Goal: Task Accomplishment & Management: Use online tool/utility

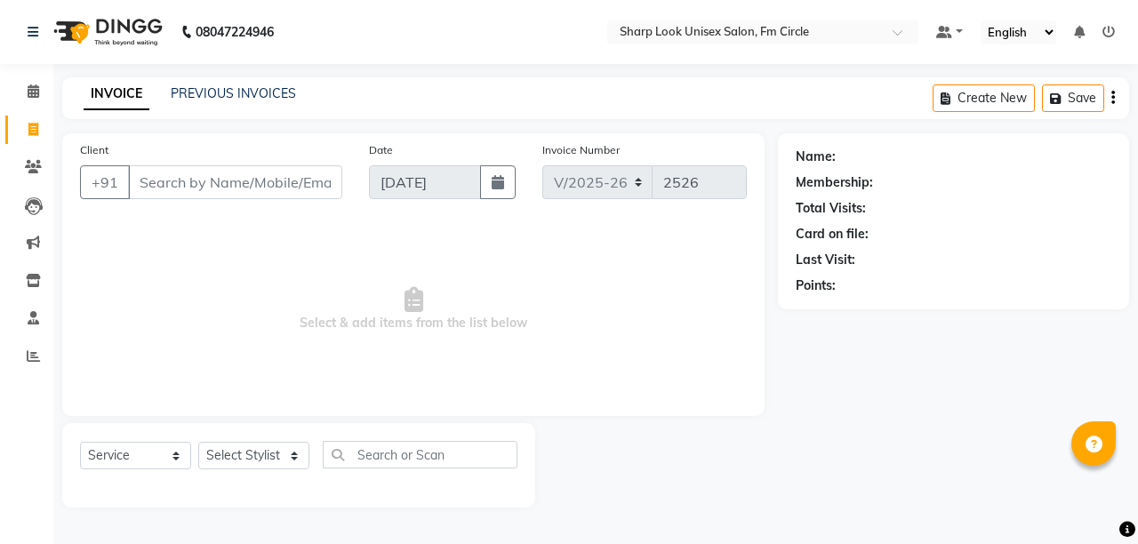
select select "804"
select select "service"
click at [30, 179] on link "Clients" at bounding box center [26, 167] width 43 height 29
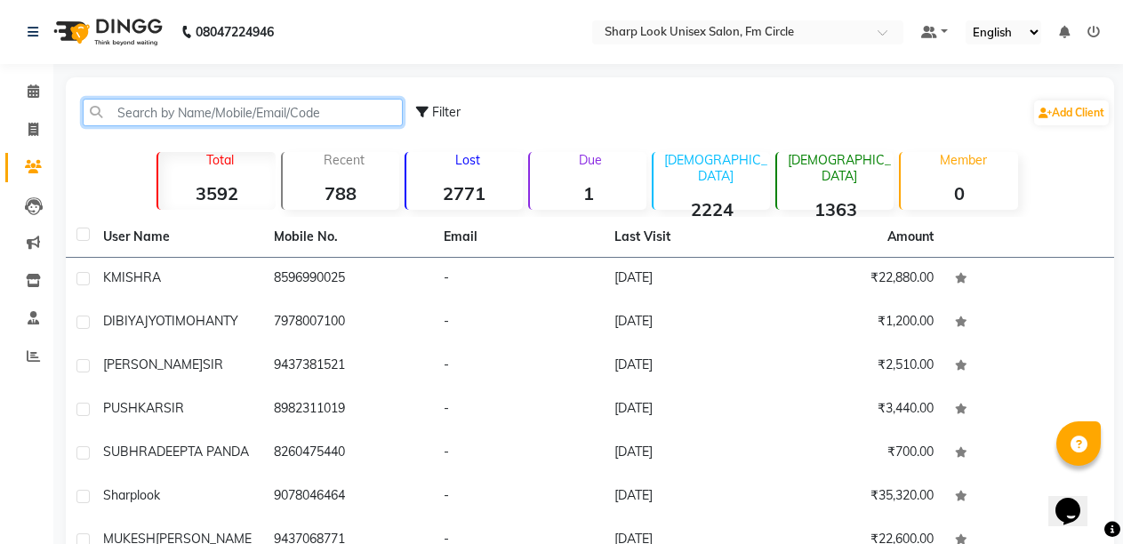
click at [290, 117] on input "text" at bounding box center [243, 113] width 320 height 28
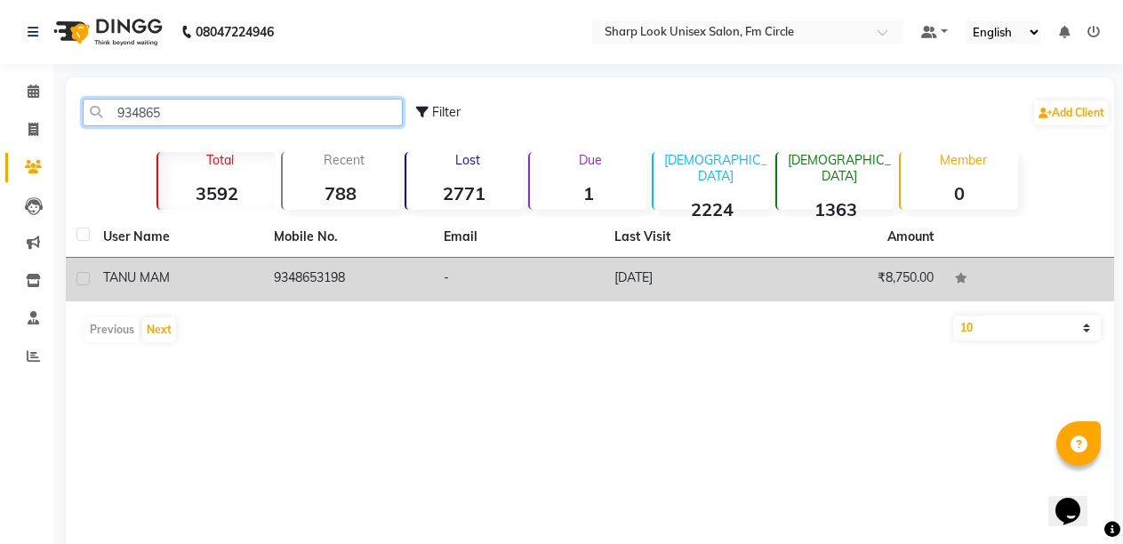
type input "934865"
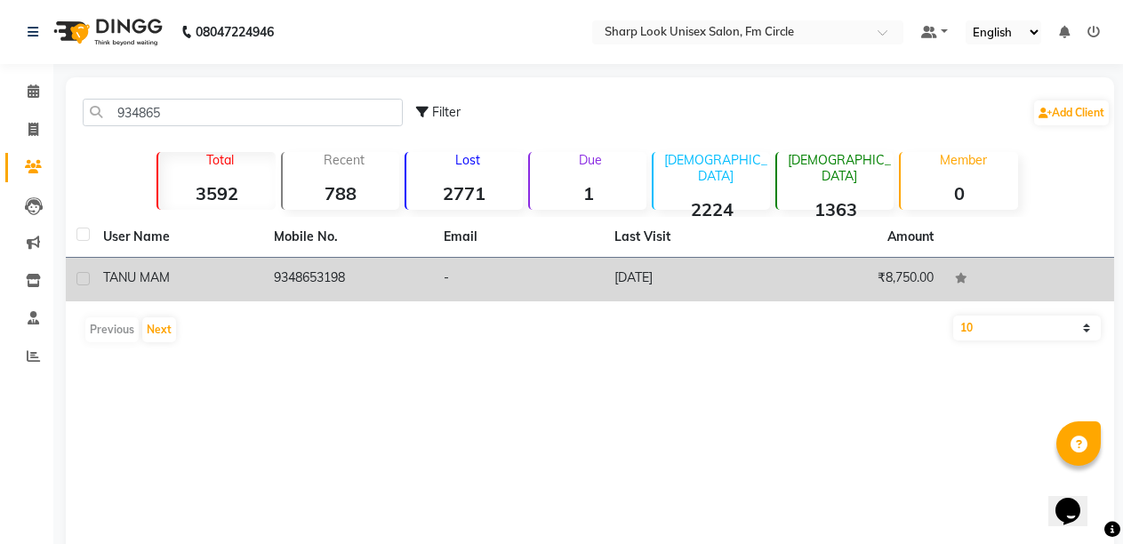
click at [308, 287] on td "9348653198" at bounding box center [348, 280] width 171 height 44
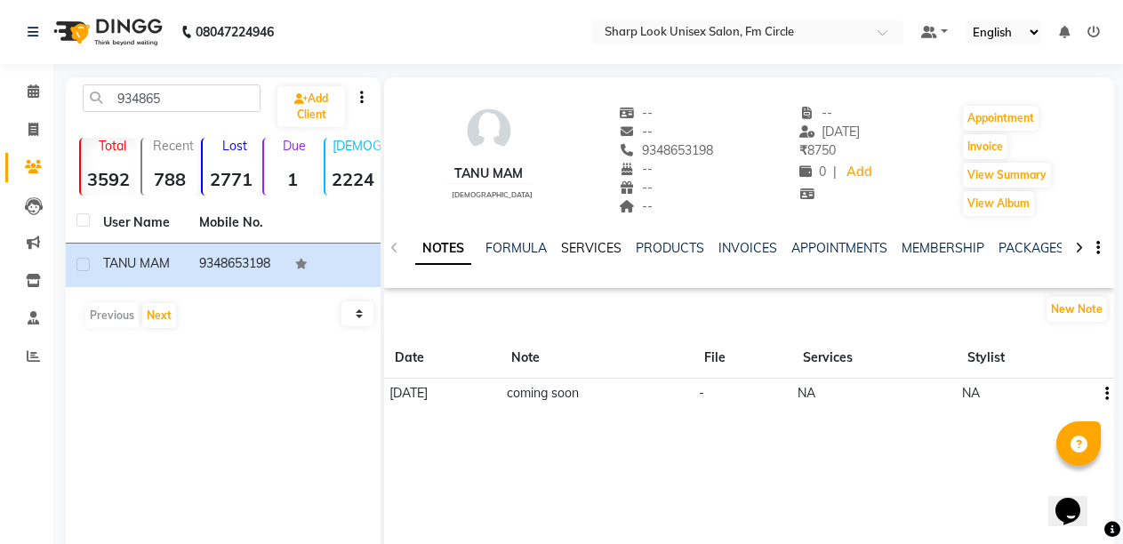
click at [602, 245] on link "SERVICES" at bounding box center [591, 248] width 60 height 16
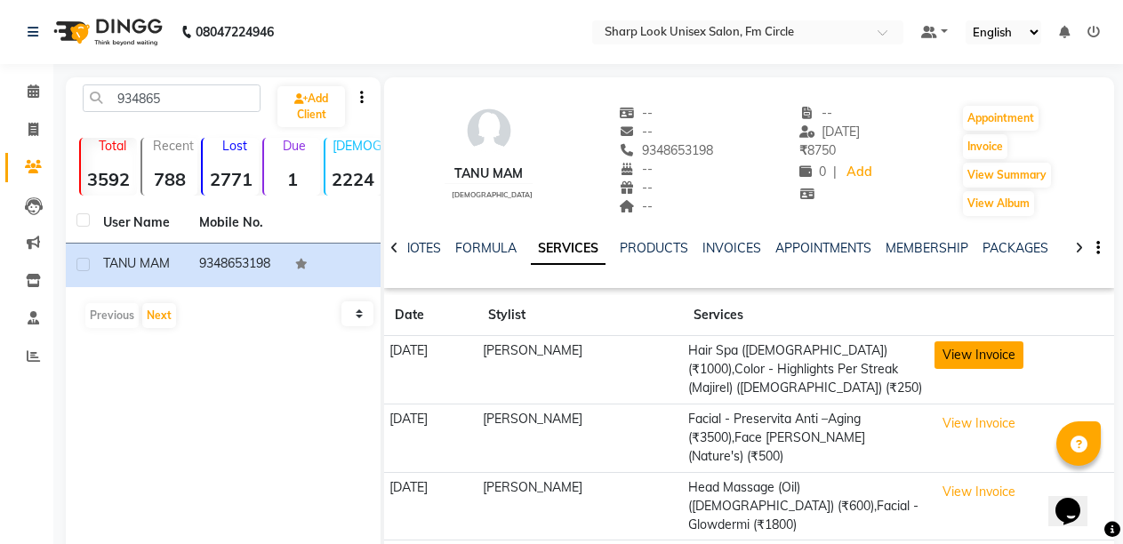
click at [971, 363] on button "View Invoice" at bounding box center [978, 355] width 89 height 28
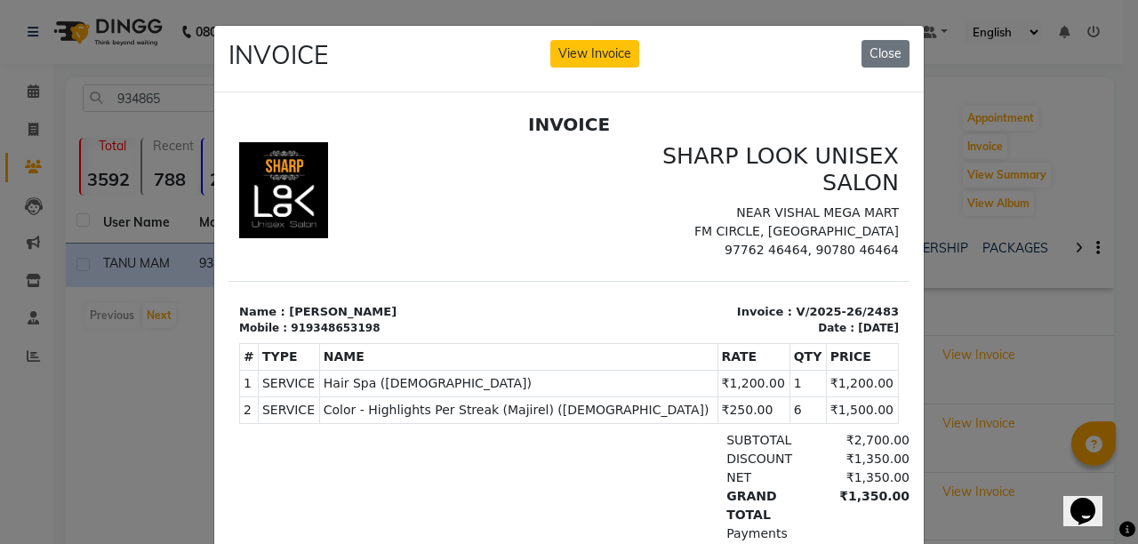
click at [1066, 381] on ngb-modal-window "INVOICE View Invoice Close" at bounding box center [569, 272] width 1138 height 544
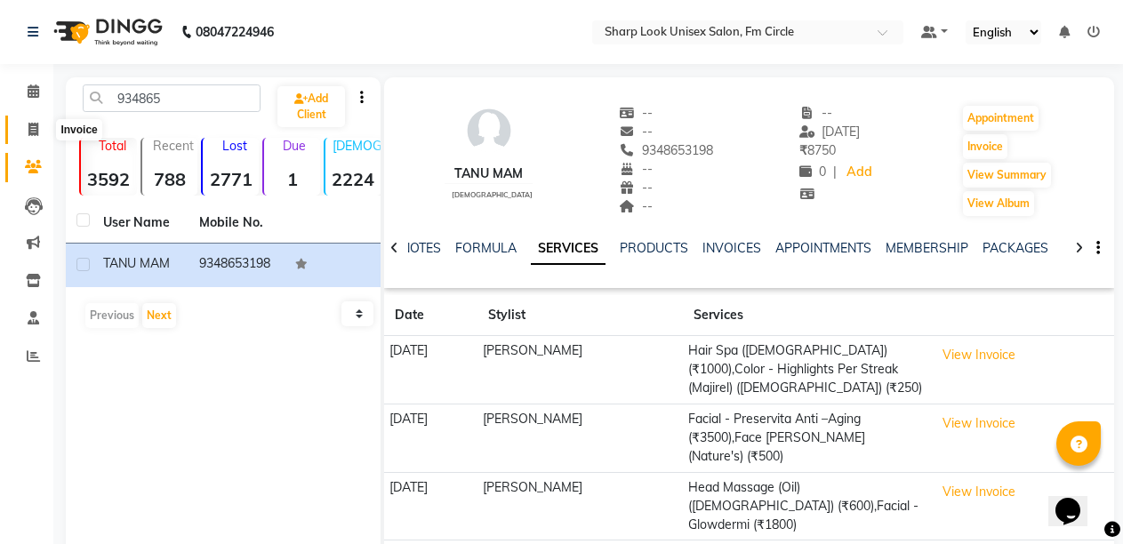
click at [18, 129] on span at bounding box center [33, 130] width 31 height 20
select select "service"
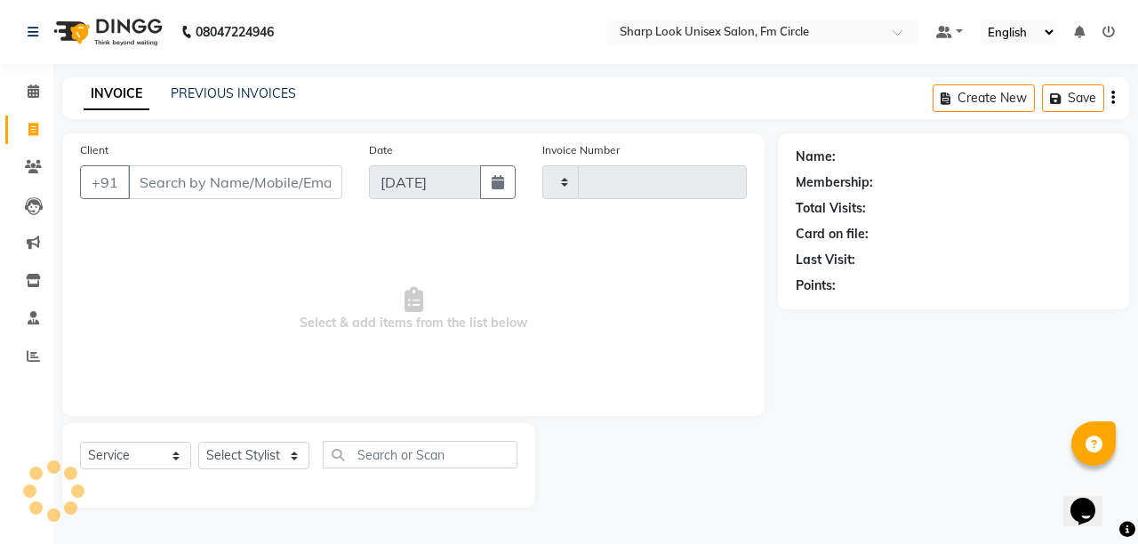
type input "2526"
select select "804"
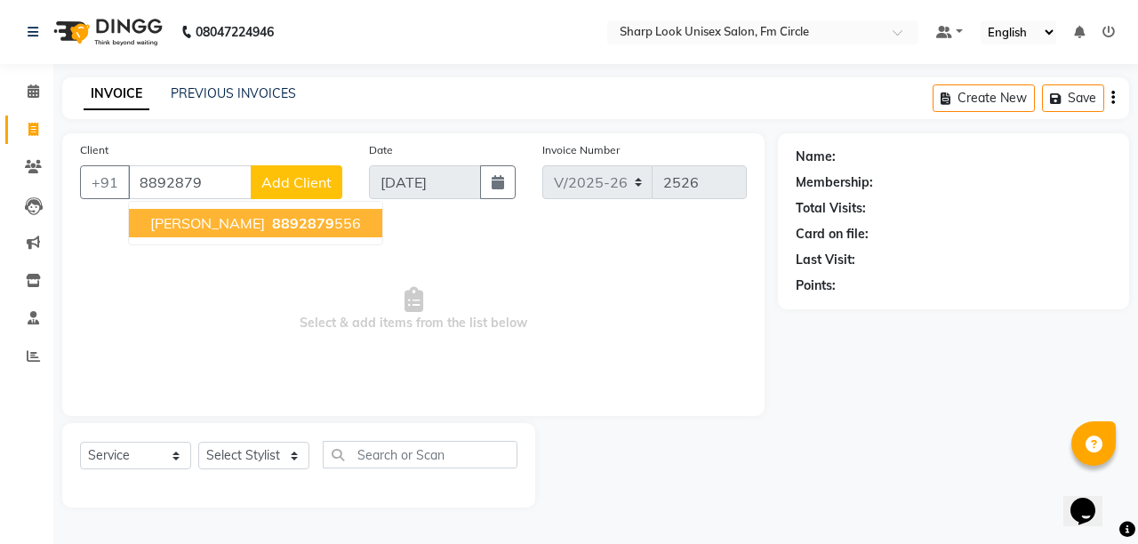
click at [272, 222] on span "8892879" at bounding box center [303, 223] width 62 height 18
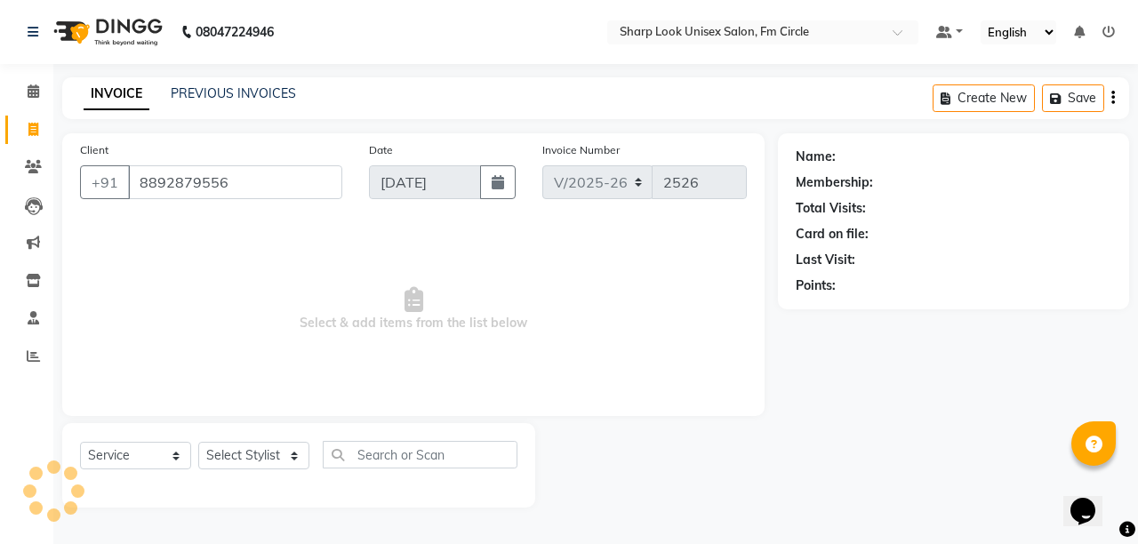
type input "8892879556"
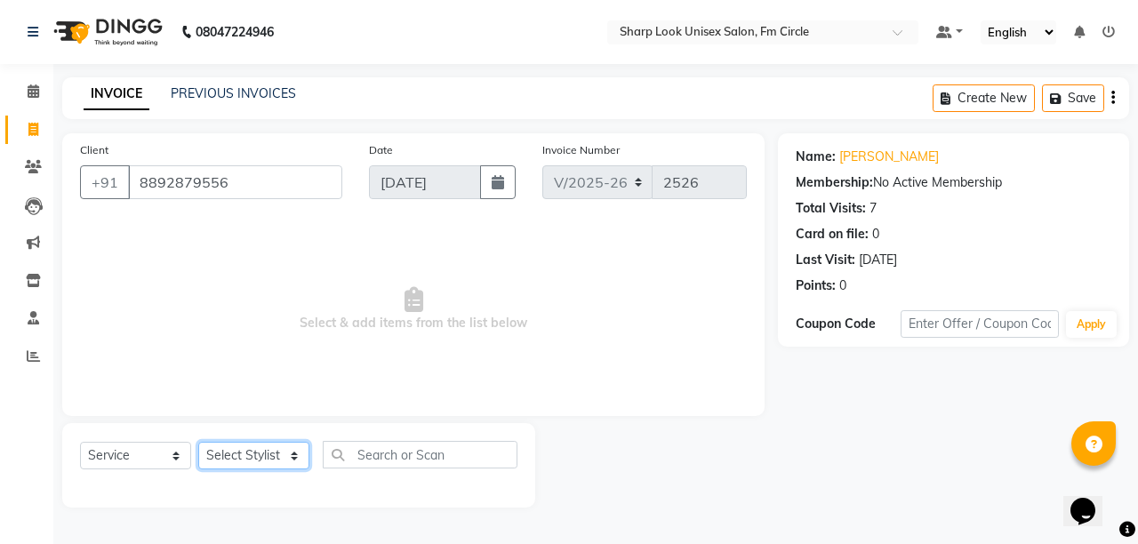
click at [252, 454] on select "Select Stylist Admin [PERSON_NAME] [PERSON_NAME] Nisha [PERSON_NAME] Rahul" at bounding box center [253, 456] width 111 height 28
select select "13317"
click at [198, 442] on select "Select Stylist Admin [PERSON_NAME] [PERSON_NAME] Nisha [PERSON_NAME] Rahul" at bounding box center [253, 456] width 111 height 28
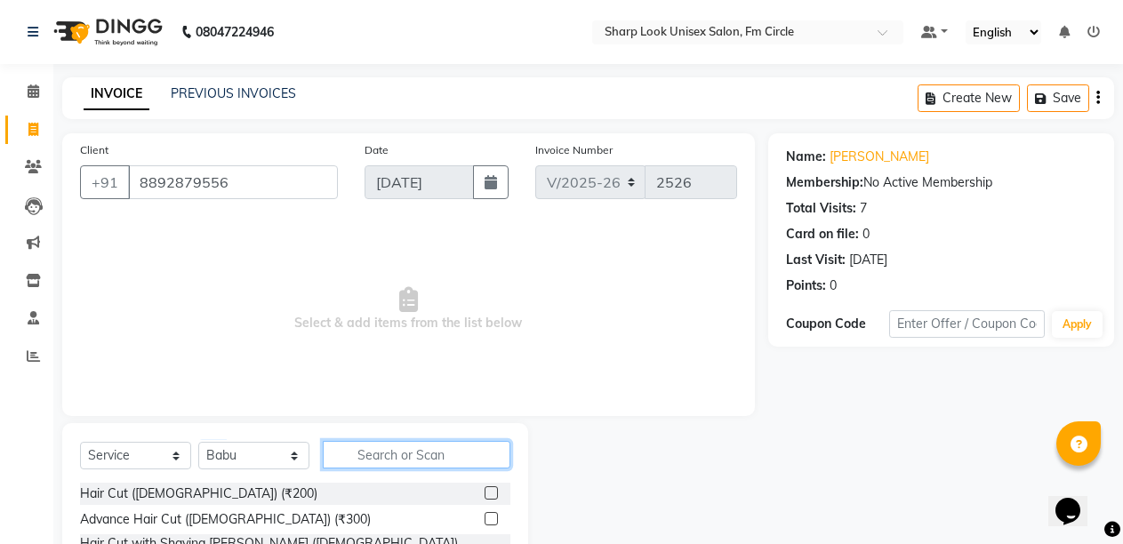
click at [372, 458] on input "text" at bounding box center [417, 455] width 188 height 28
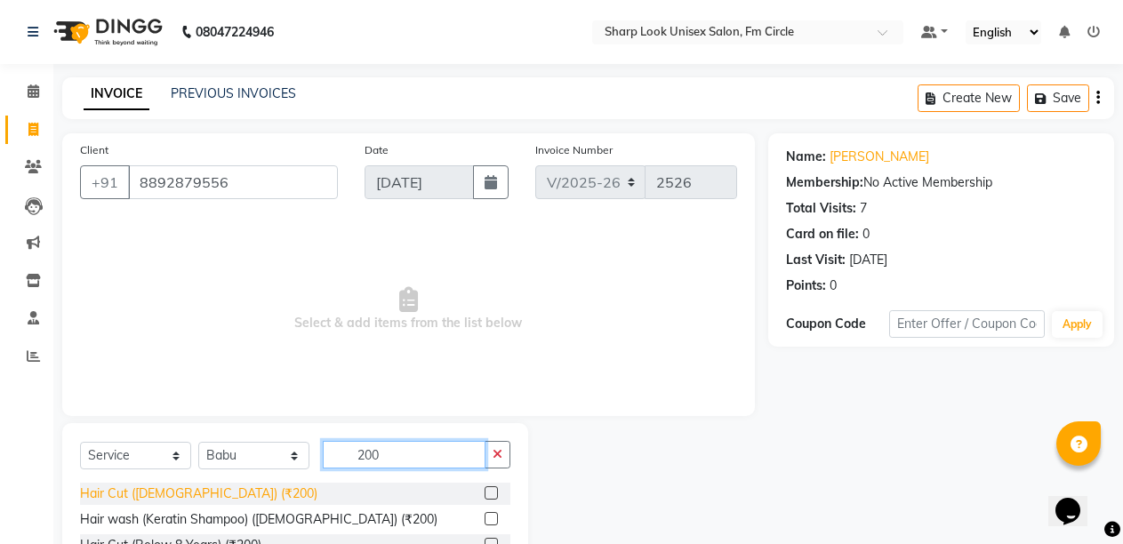
type input "200"
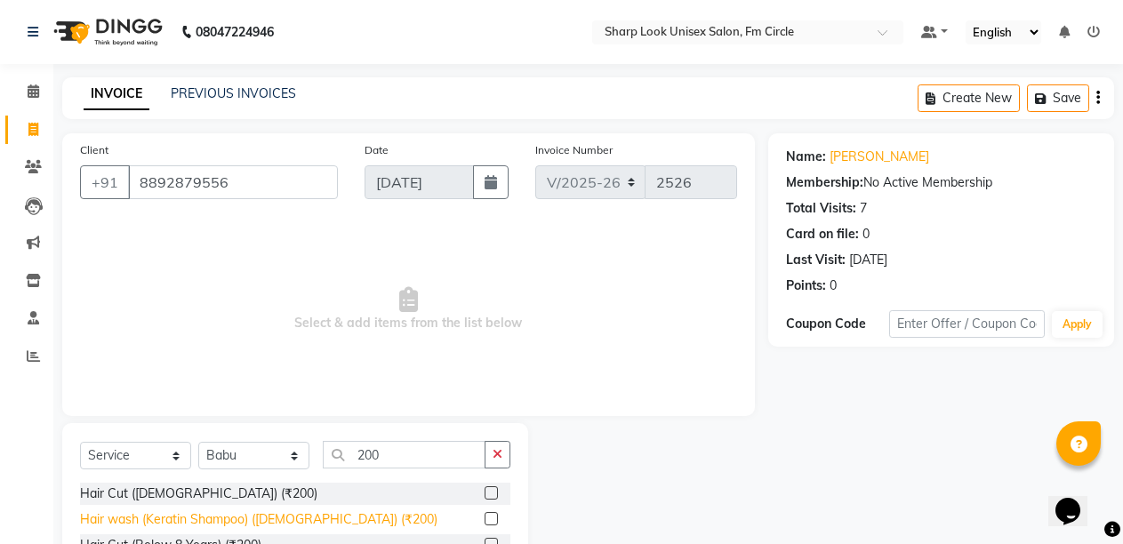
drag, startPoint x: 166, startPoint y: 491, endPoint x: 185, endPoint y: 520, distance: 34.8
click at [167, 490] on div "Hair Cut ([DEMOGRAPHIC_DATA]) (₹200)" at bounding box center [198, 493] width 237 height 19
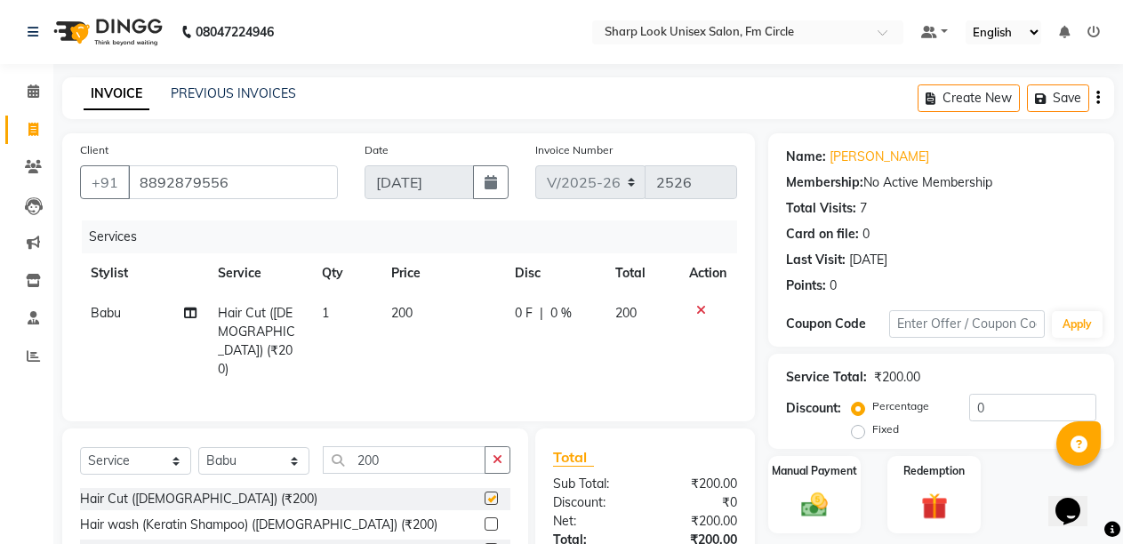
checkbox input "false"
click at [399, 451] on input "200" at bounding box center [404, 460] width 163 height 28
type input "2"
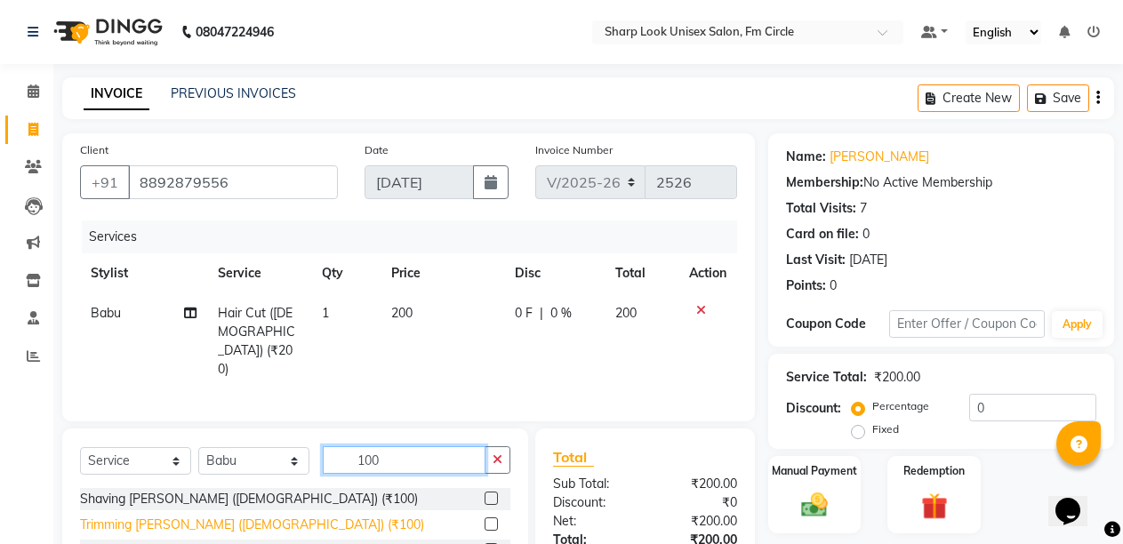
type input "100"
click at [243, 515] on div "Trimming [PERSON_NAME] ([DEMOGRAPHIC_DATA]) (₹100)" at bounding box center [252, 524] width 344 height 19
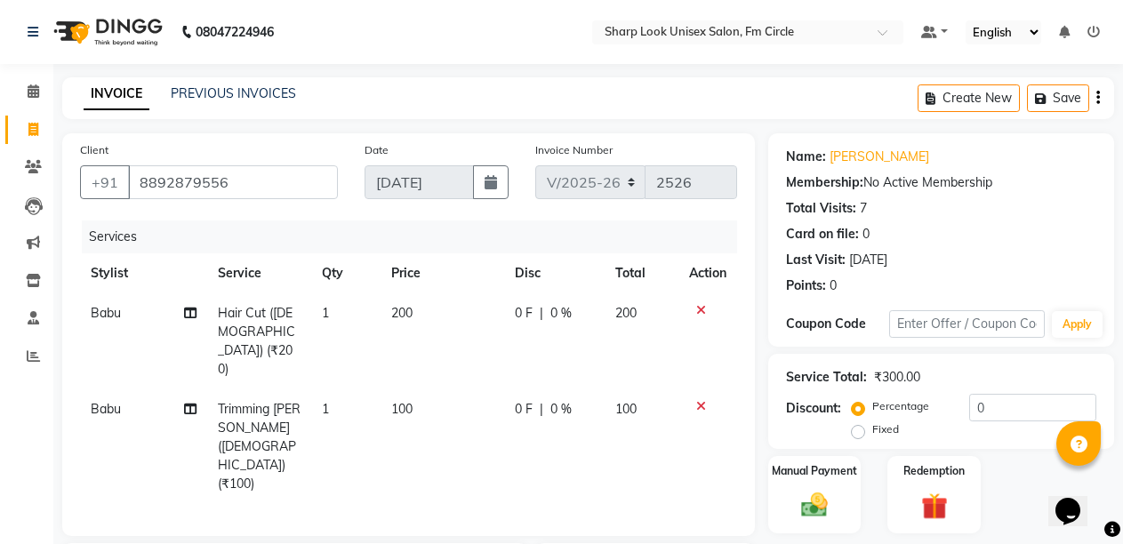
checkbox input "false"
drag, startPoint x: 852, startPoint y: 426, endPoint x: 1035, endPoint y: 444, distance: 184.0
click at [914, 440] on div "Percentage Fixed" at bounding box center [912, 419] width 114 height 46
click at [872, 432] on label "Fixed" at bounding box center [885, 429] width 27 height 16
click at [861, 432] on input "Fixed" at bounding box center [861, 429] width 12 height 12
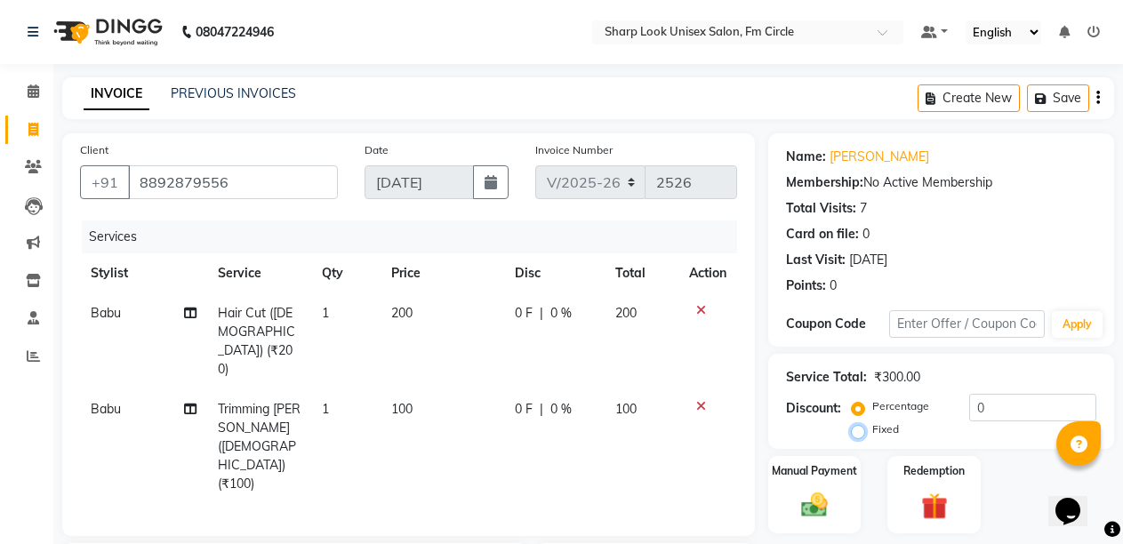
radio input "true"
click at [982, 412] on input "0" at bounding box center [1032, 408] width 127 height 28
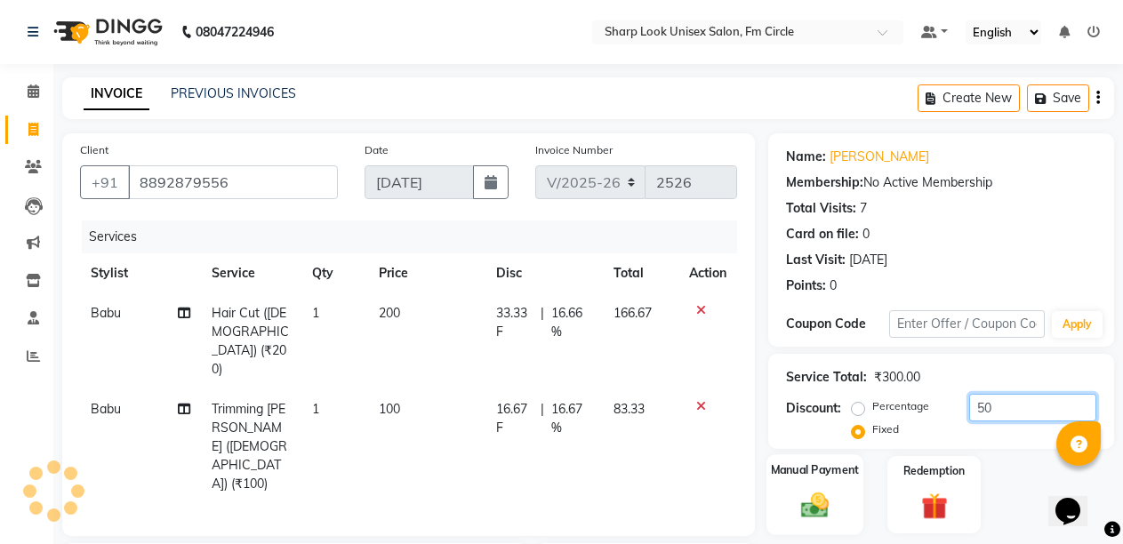
type input "50"
click at [819, 506] on img at bounding box center [814, 505] width 45 height 32
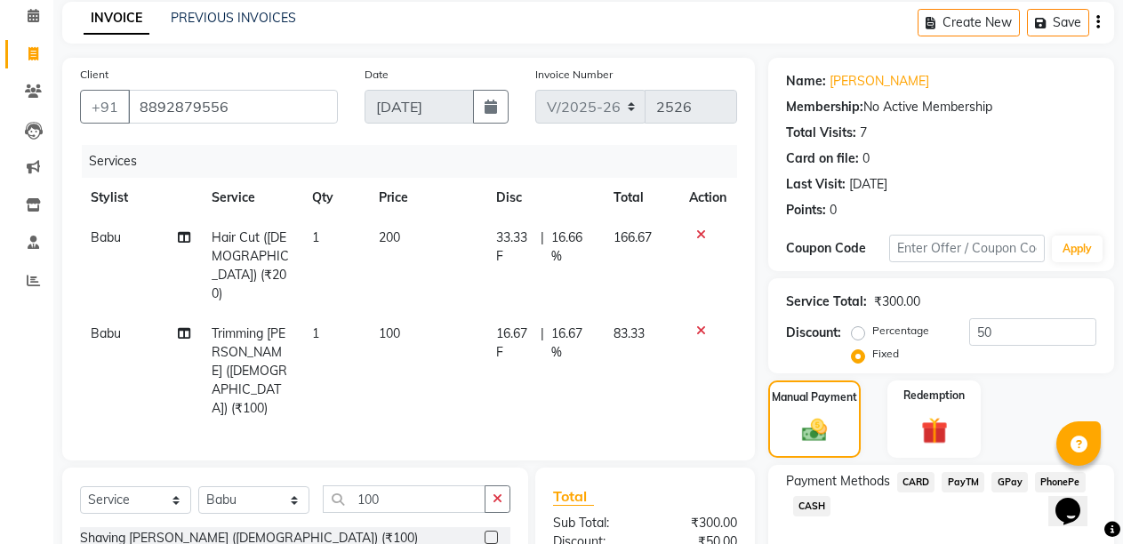
scroll to position [178, 0]
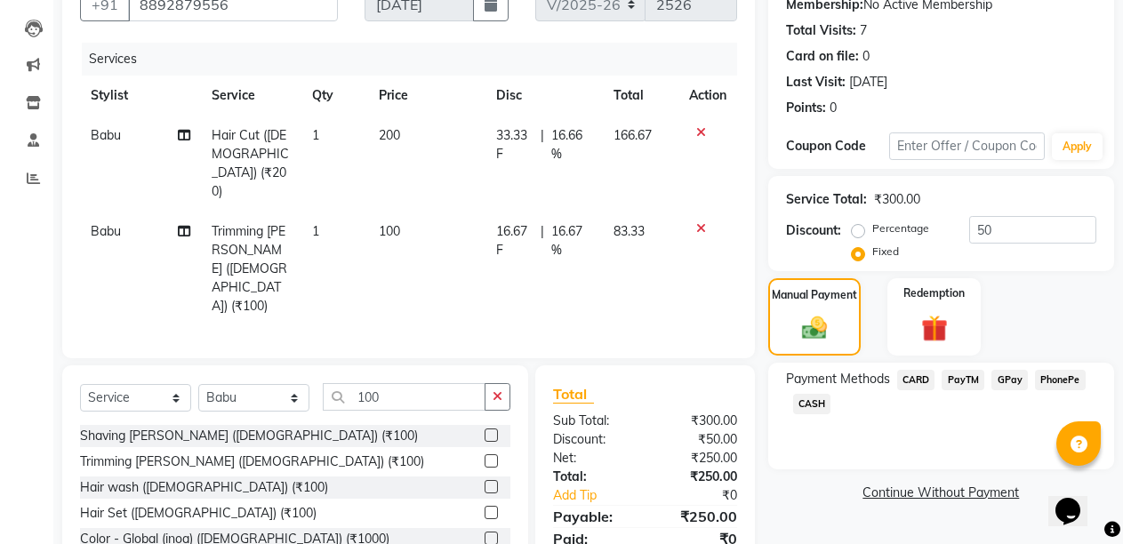
click at [971, 375] on span "PayTM" at bounding box center [962, 380] width 43 height 20
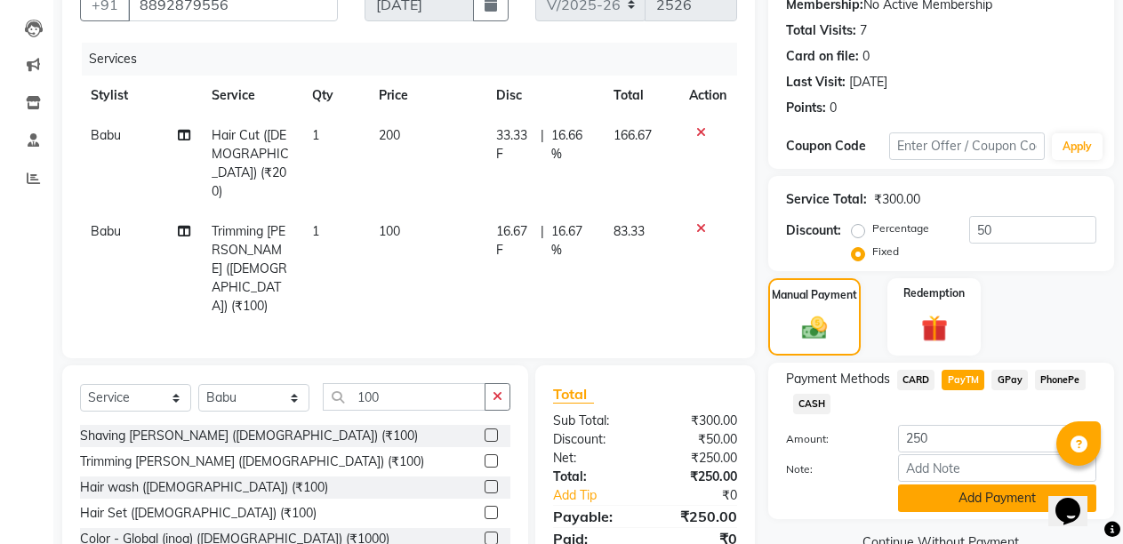
click at [1001, 498] on button "Add Payment" at bounding box center [997, 498] width 198 height 28
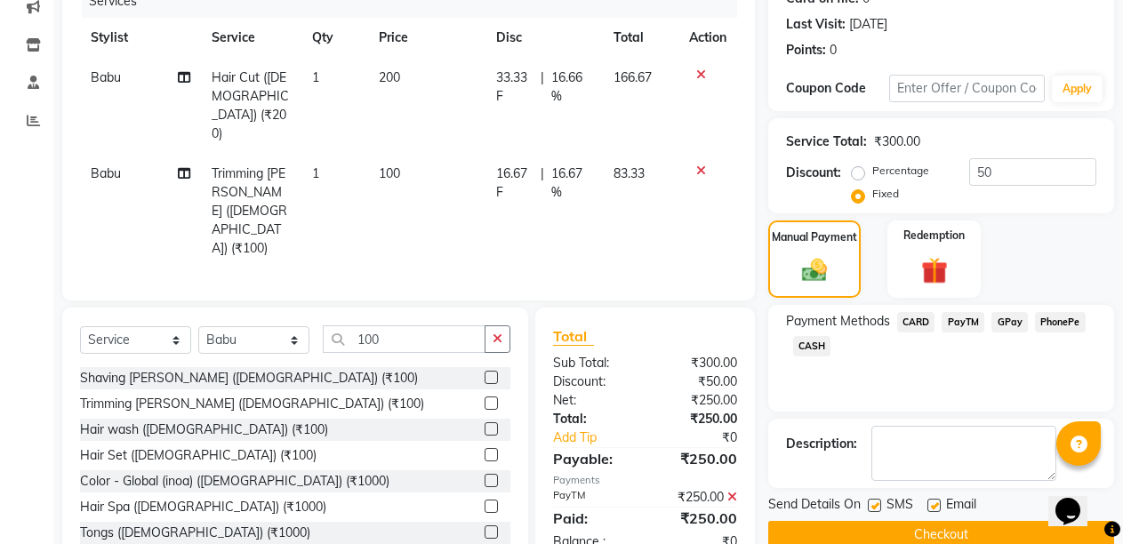
scroll to position [267, 0]
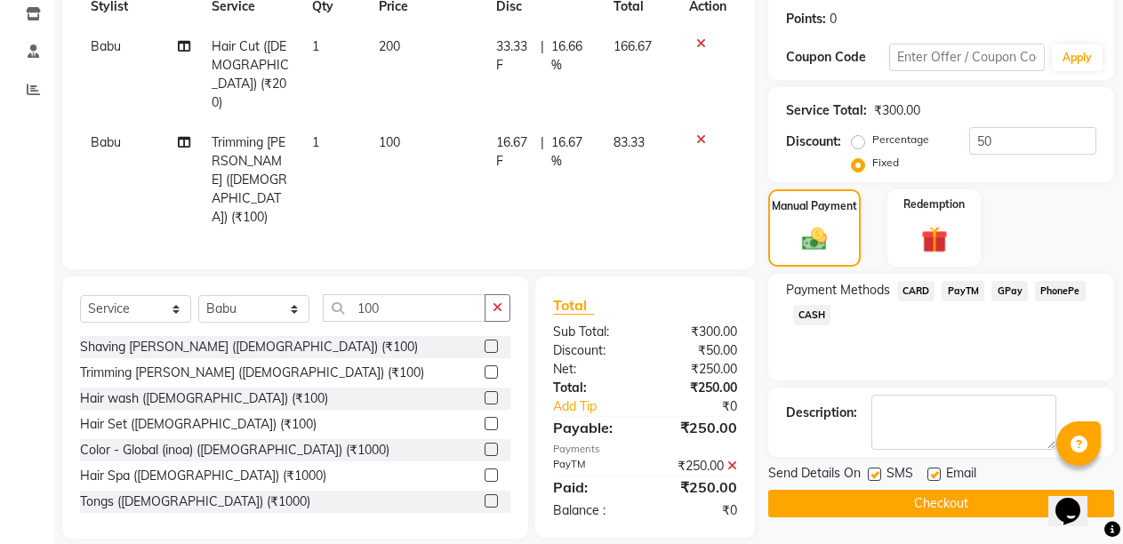
click at [933, 474] on label at bounding box center [933, 474] width 13 height 13
click at [933, 474] on input "checkbox" at bounding box center [933, 475] width 12 height 12
checkbox input "false"
click at [935, 500] on button "Checkout" at bounding box center [941, 504] width 346 height 28
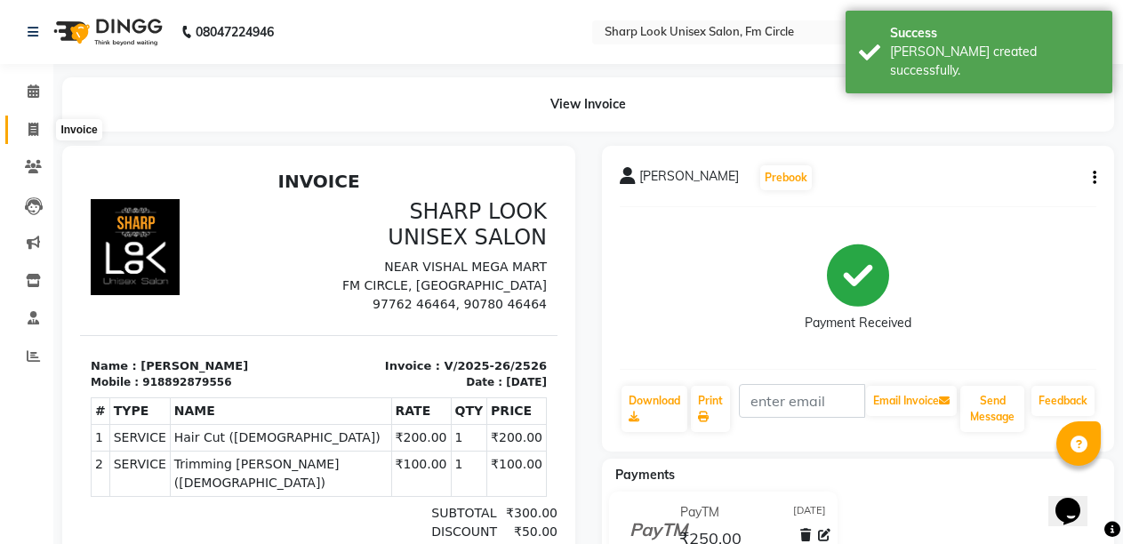
click at [34, 124] on icon at bounding box center [33, 129] width 10 height 13
select select "service"
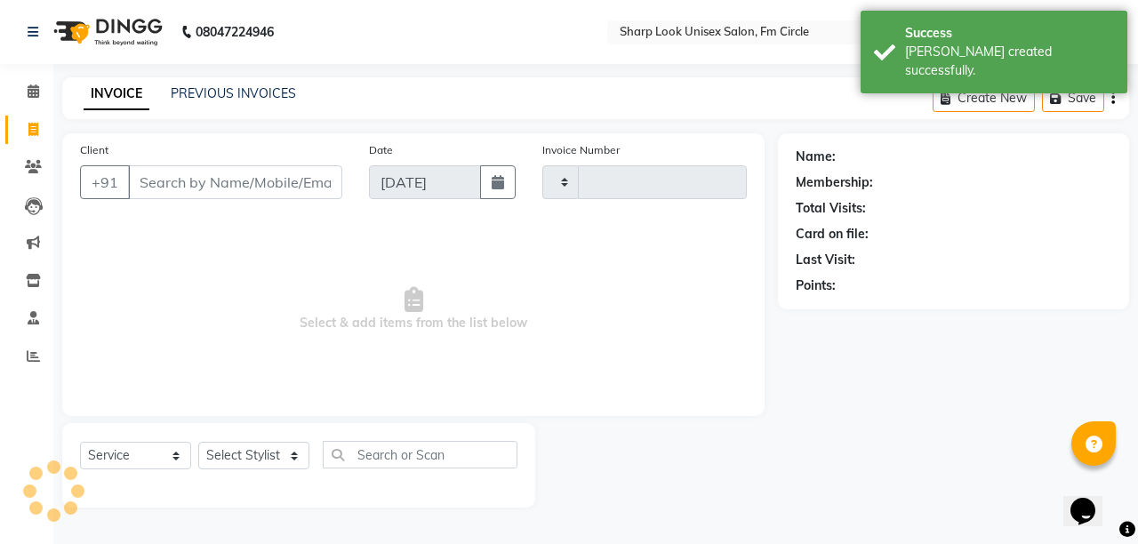
type input "2527"
select select "804"
click at [155, 180] on input "Client" at bounding box center [235, 182] width 214 height 34
